Goal: Task Accomplishment & Management: Manage account settings

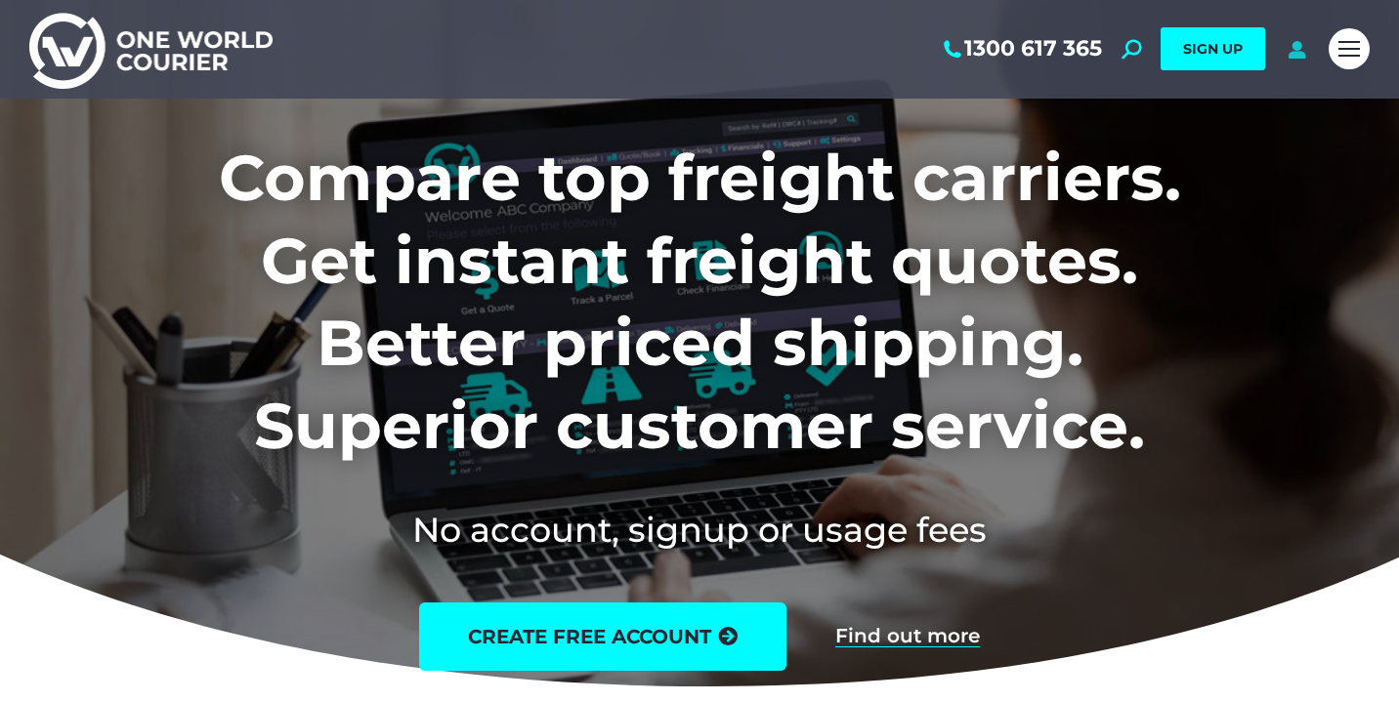
click at [1298, 51] on icon at bounding box center [1297, 49] width 24 height 20
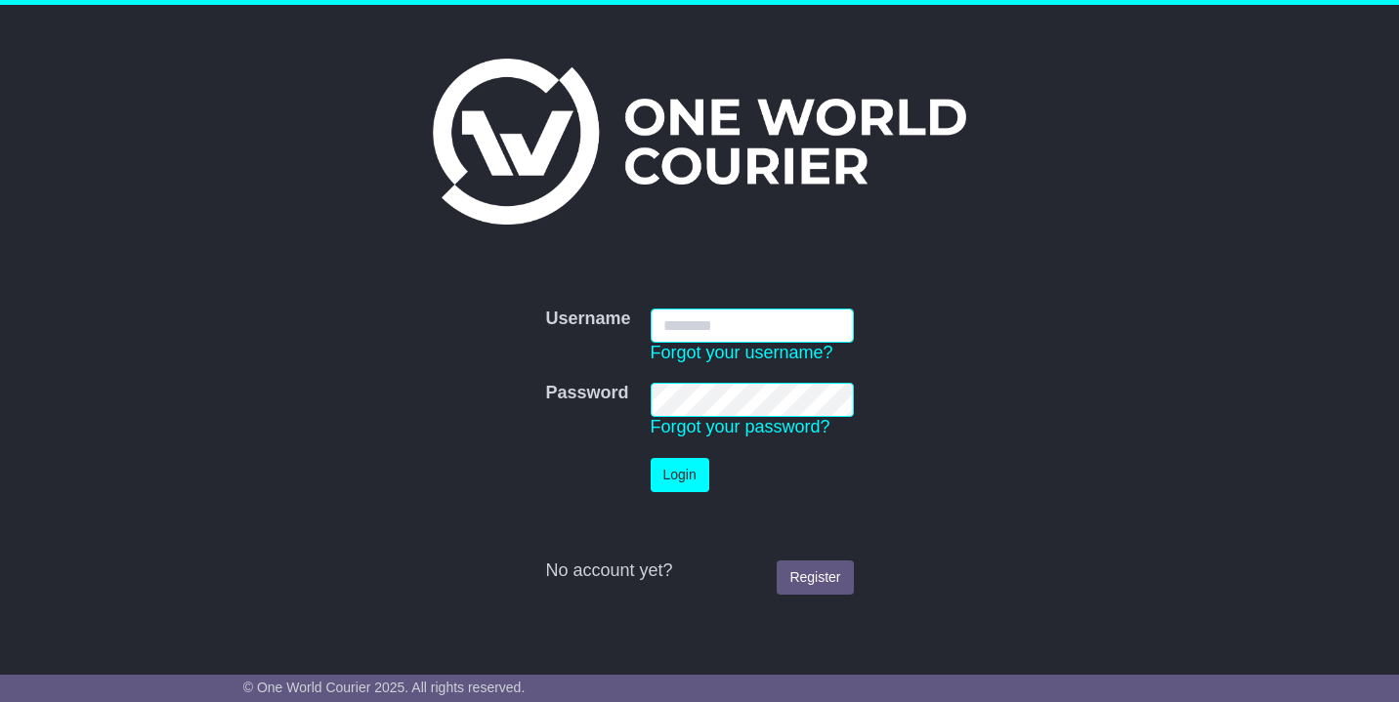
type input "**********"
click at [680, 474] on button "Login" at bounding box center [680, 475] width 59 height 34
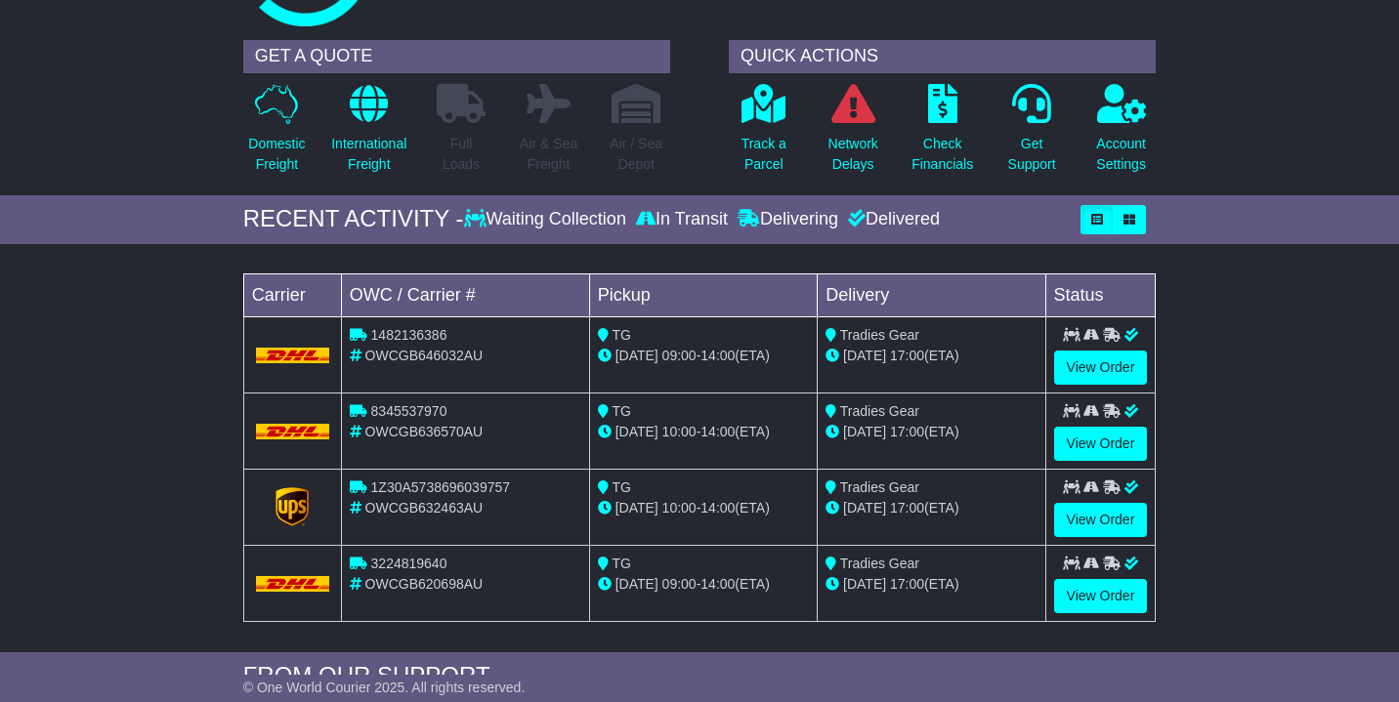
scroll to position [98, 0]
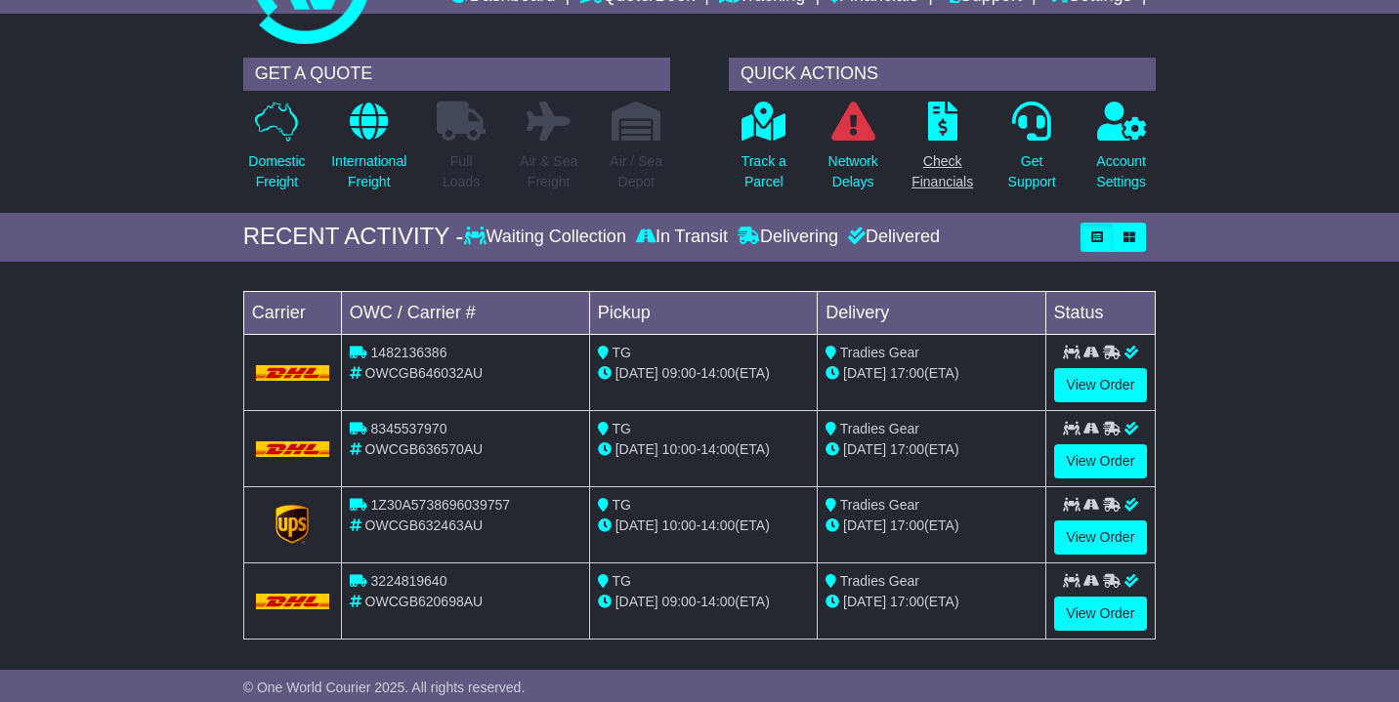
click at [934, 124] on icon at bounding box center [942, 121] width 29 height 39
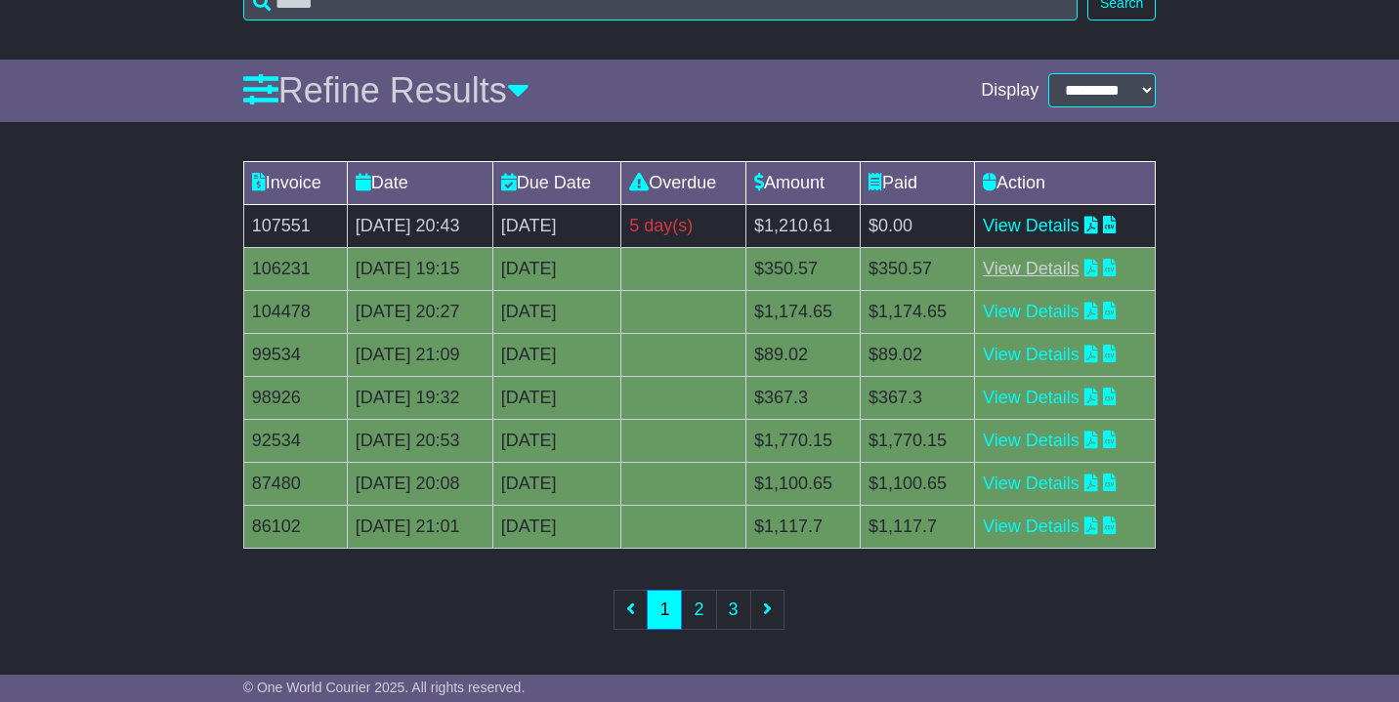
scroll to position [241, 0]
click at [1098, 224] on icon at bounding box center [1091, 226] width 14 height 18
